Goal: Download file/media

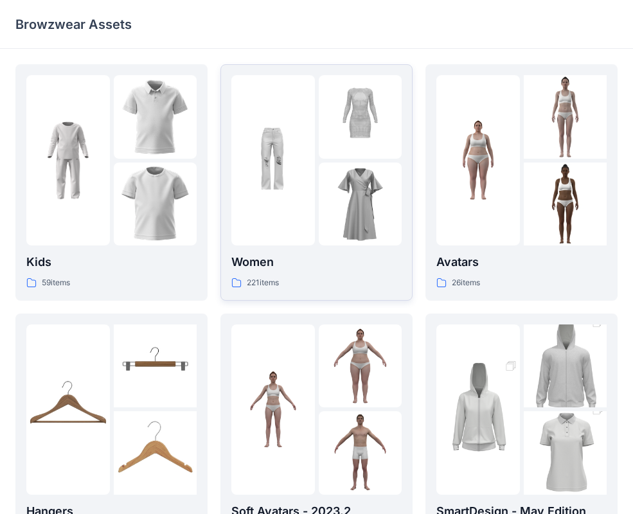
click at [265, 206] on div at bounding box center [273, 160] width 84 height 170
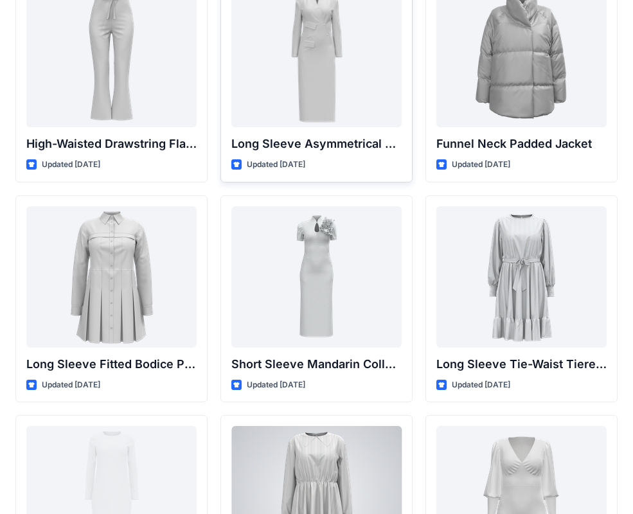
scroll to position [5118, 0]
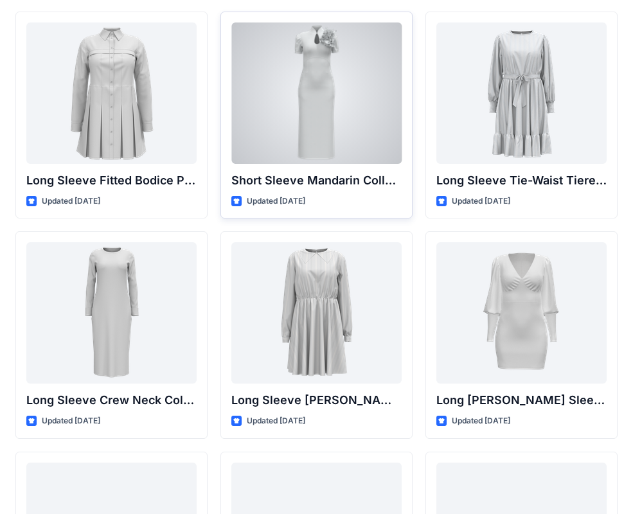
click at [344, 131] on div at bounding box center [316, 92] width 170 height 141
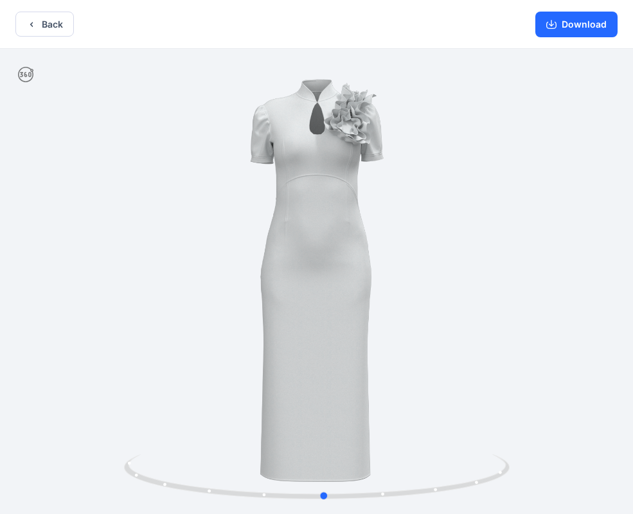
drag, startPoint x: 422, startPoint y: 246, endPoint x: 467, endPoint y: 251, distance: 45.2
click at [467, 251] on div at bounding box center [316, 283] width 633 height 468
click at [572, 27] on button "Download" at bounding box center [576, 25] width 82 height 26
click at [568, 24] on button "Download" at bounding box center [576, 25] width 82 height 26
